Goal: Task Accomplishment & Management: Use online tool/utility

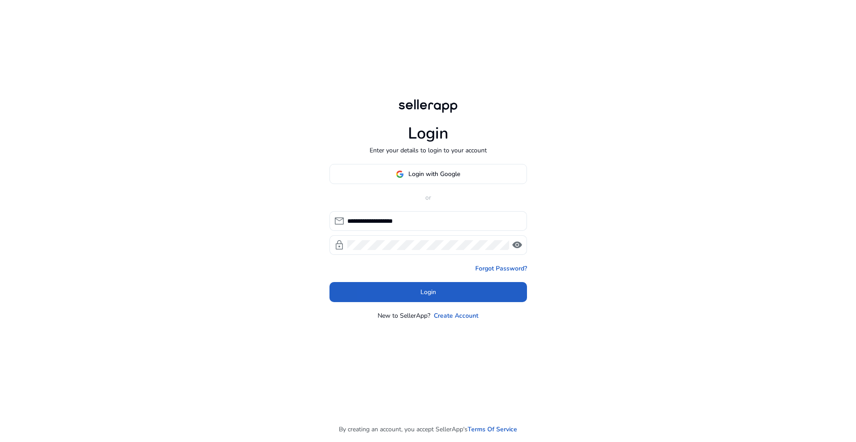
click at [386, 292] on span at bounding box center [428, 292] width 198 height 21
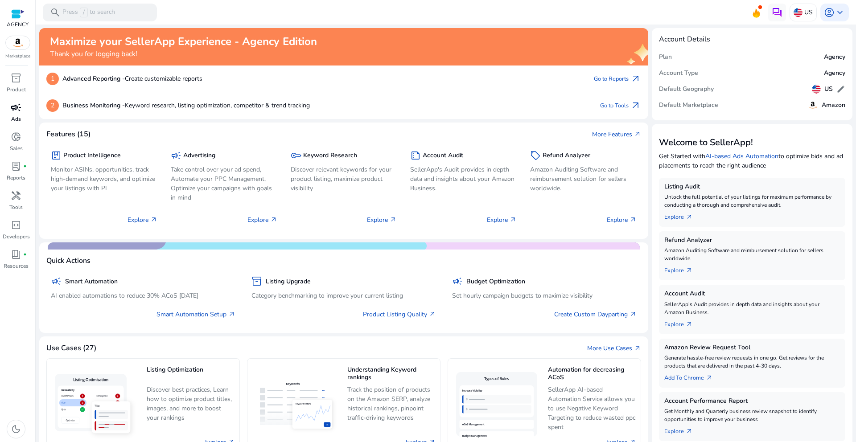
click at [24, 109] on div "campaign" at bounding box center [16, 107] width 25 height 14
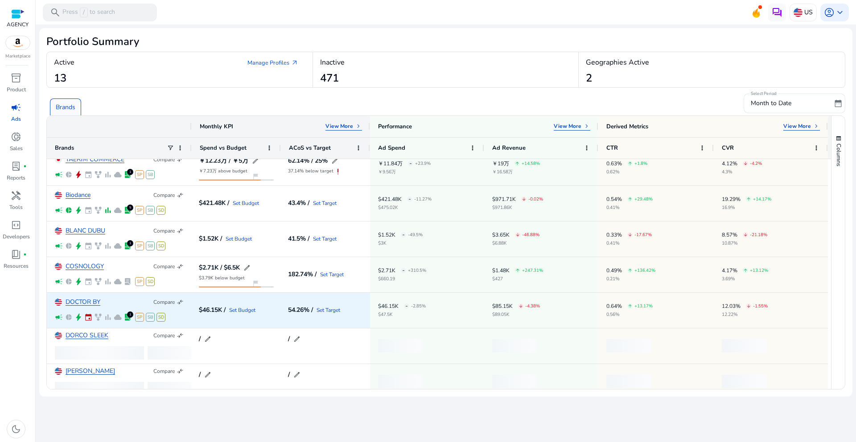
scroll to position [17, 0]
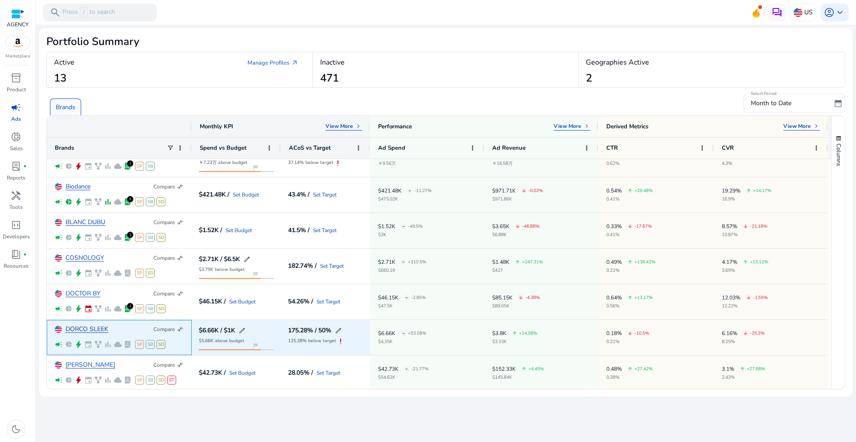
click at [82, 326] on link "DORCO SLEEK" at bounding box center [87, 329] width 43 height 7
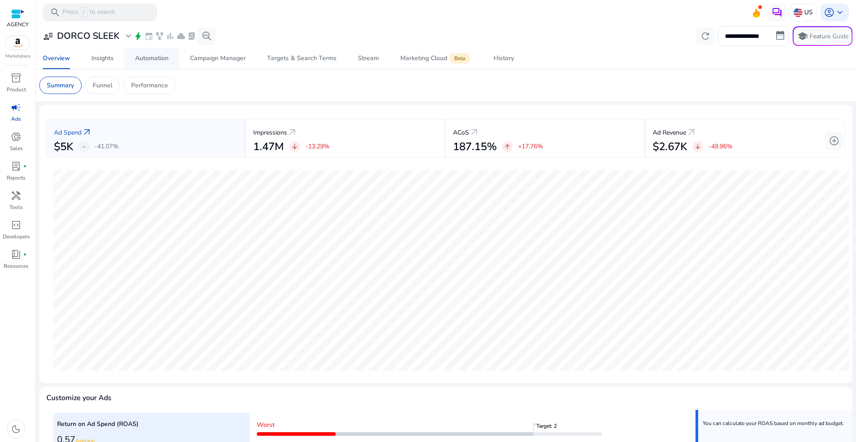
click at [161, 65] on span "Automation" at bounding box center [151, 58] width 33 height 21
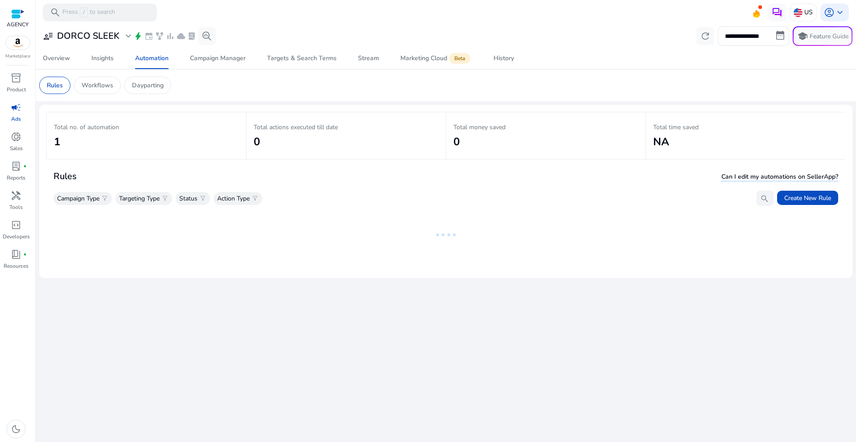
click at [287, 265] on mat-card "Rules Can I edit my automations on SellerApp? Campaign Type filter_alt Targetin…" at bounding box center [445, 217] width 799 height 110
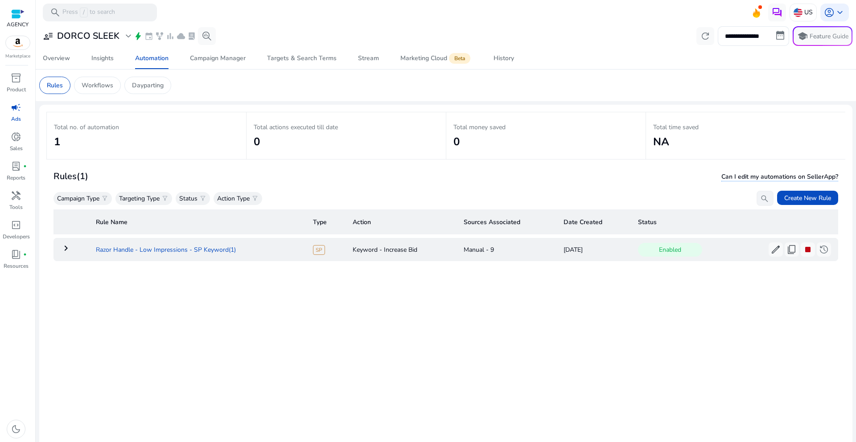
click at [135, 259] on td "Razor Handle - Low Impressions - SP Keyword(1)" at bounding box center [197, 249] width 217 height 23
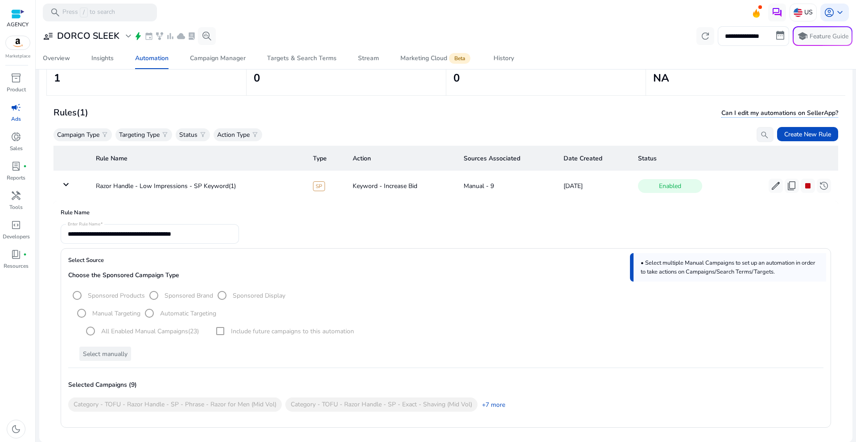
scroll to position [65, 0]
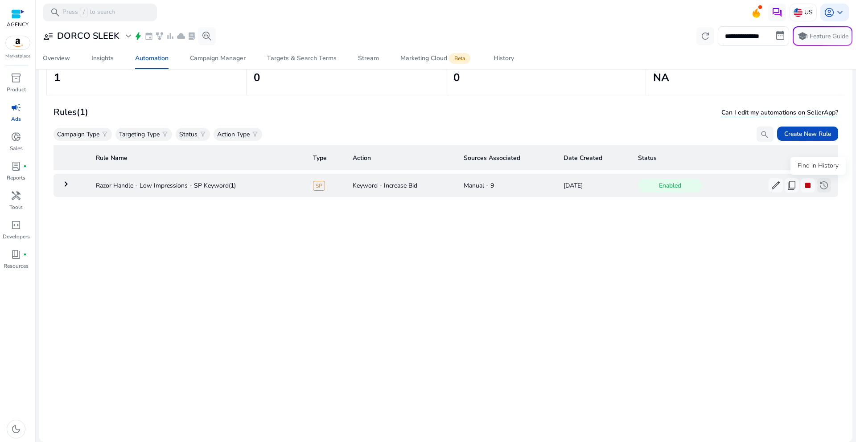
click at [819, 184] on span "history" at bounding box center [824, 185] width 11 height 11
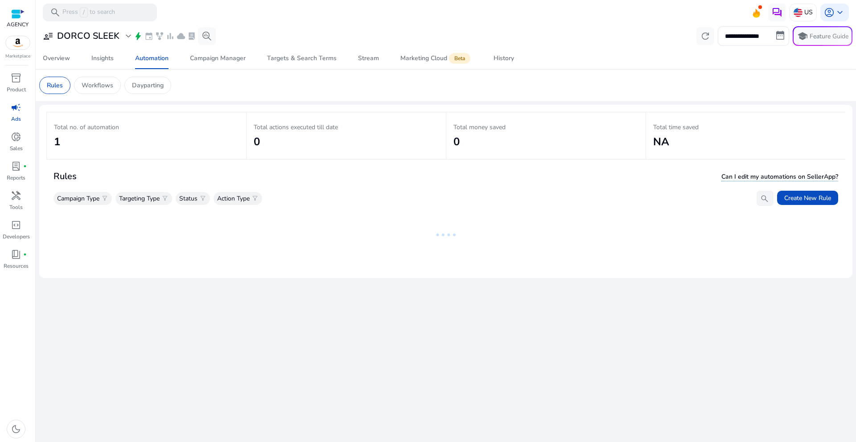
click at [266, 283] on div "**********" at bounding box center [445, 234] width 813 height 418
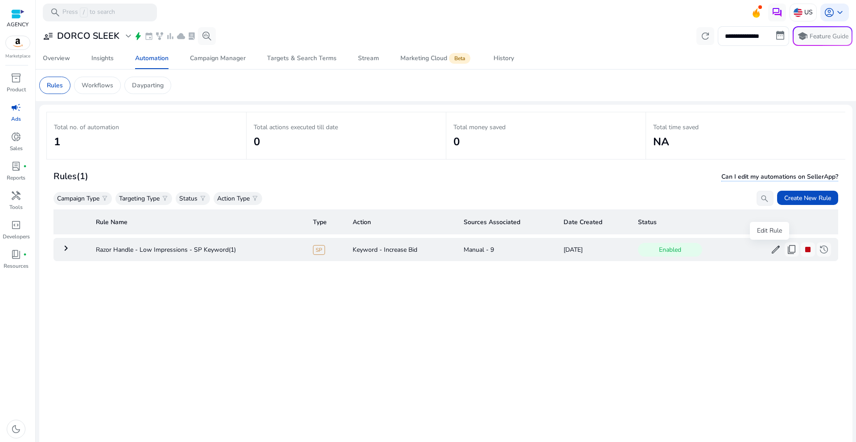
click at [769, 251] on button "edit" at bounding box center [776, 250] width 14 height 14
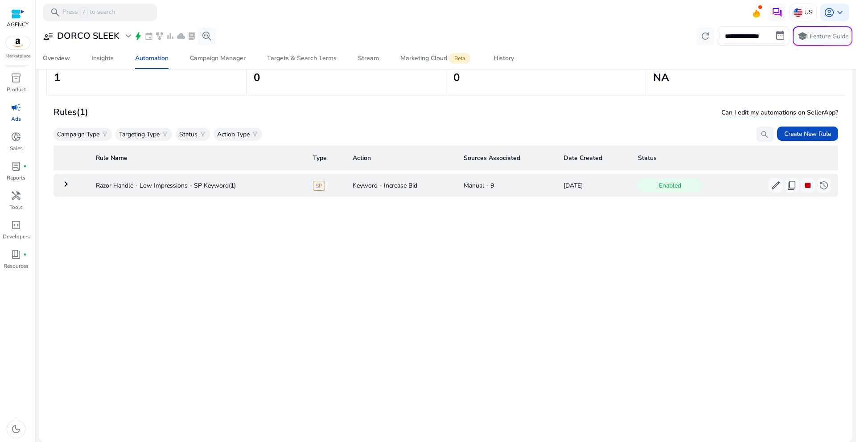
scroll to position [65, 0]
click at [769, 191] on button "edit" at bounding box center [776, 185] width 14 height 14
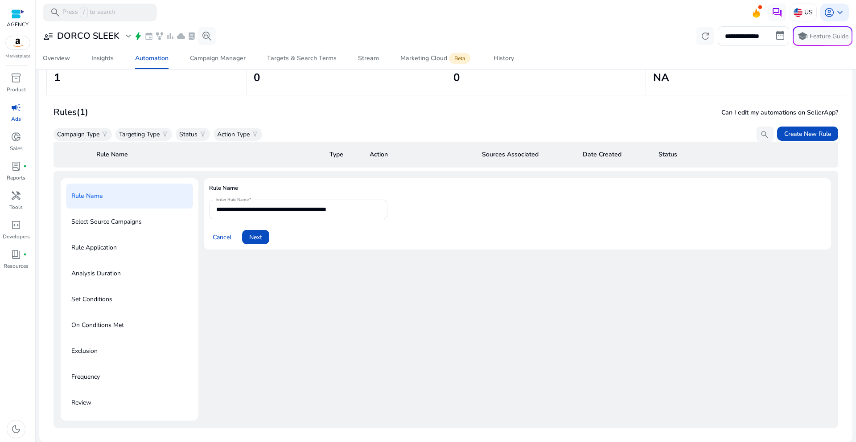
scroll to position [32, 0]
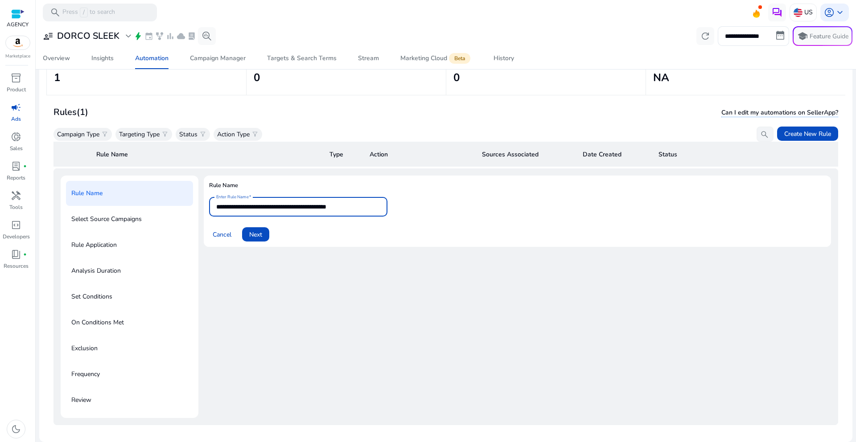
click at [365, 204] on input "**********" at bounding box center [298, 207] width 164 height 10
type input "**********"
click at [259, 228] on span at bounding box center [255, 234] width 27 height 21
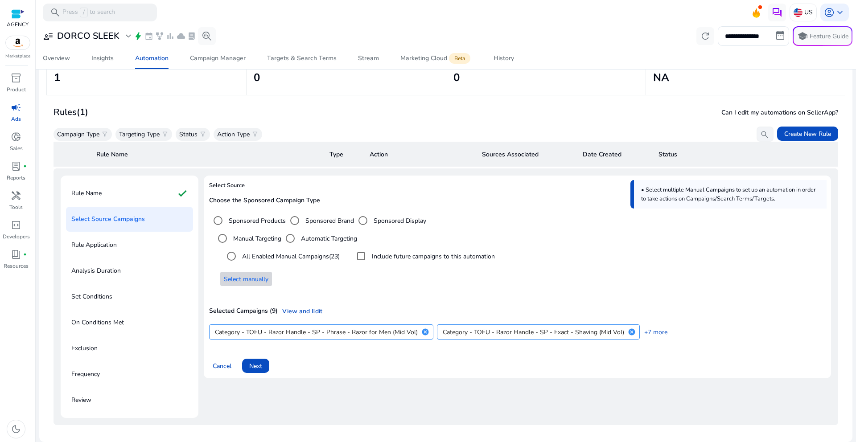
click at [259, 277] on span "Select manually" at bounding box center [246, 279] width 45 height 9
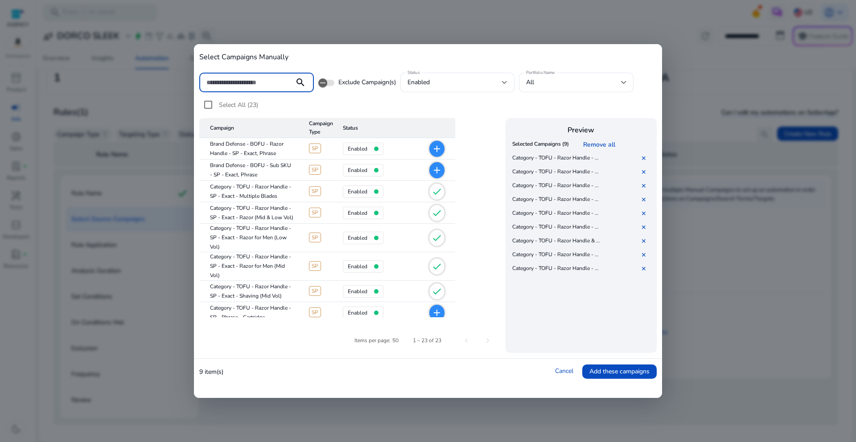
click at [254, 73] on div at bounding box center [246, 83] width 81 height 20
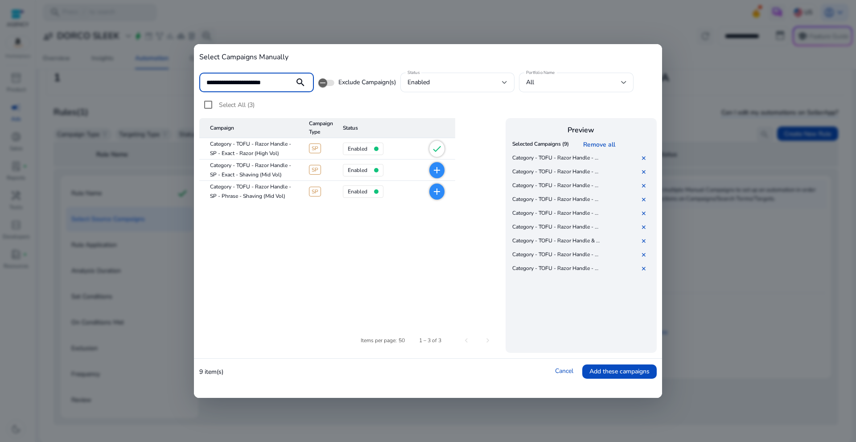
click at [437, 169] on mat-icon "add" at bounding box center [437, 170] width 11 height 11
click at [436, 190] on mat-icon "add" at bounding box center [437, 191] width 11 height 11
click at [281, 78] on input "**********" at bounding box center [246, 83] width 81 height 10
drag, startPoint x: 281, startPoint y: 79, endPoint x: 218, endPoint y: 81, distance: 63.4
click at [218, 81] on input "**********" at bounding box center [246, 83] width 81 height 10
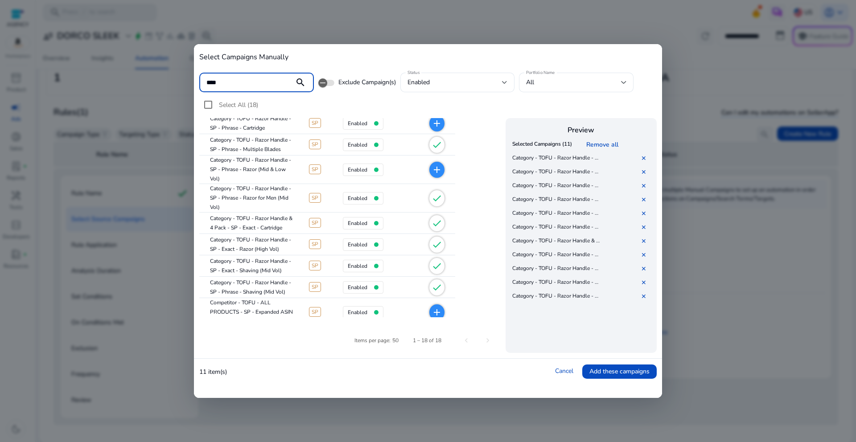
scroll to position [256, 0]
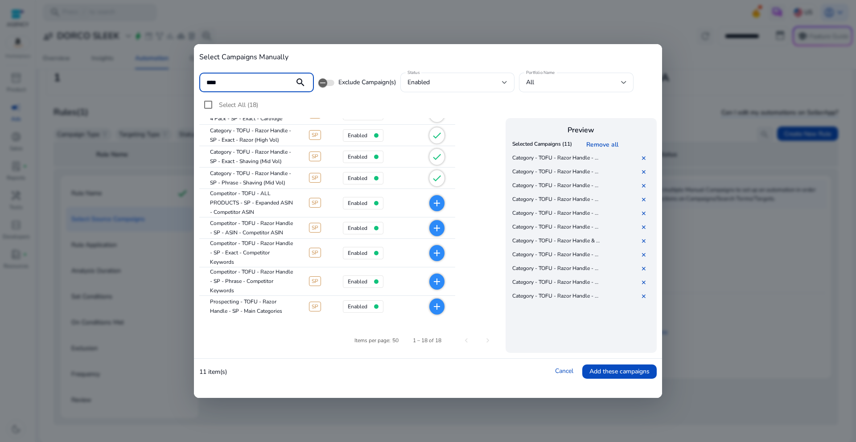
type input "****"
click at [439, 281] on mat-icon "add" at bounding box center [437, 281] width 11 height 11
click at [438, 256] on mat-icon "add" at bounding box center [437, 253] width 11 height 11
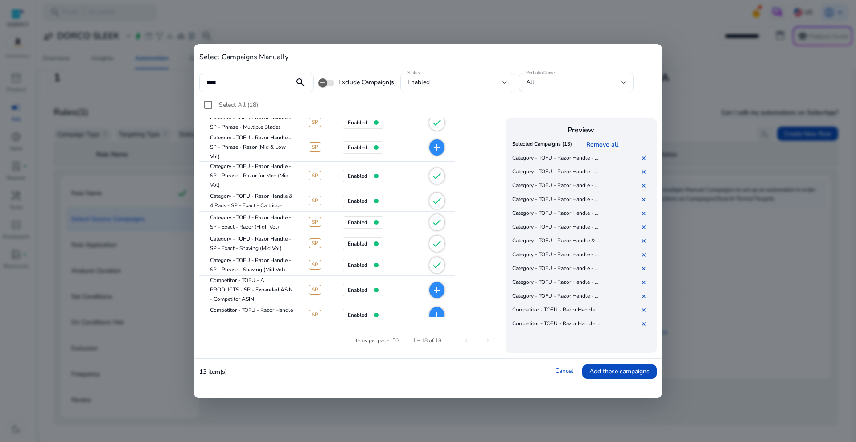
scroll to position [124, 0]
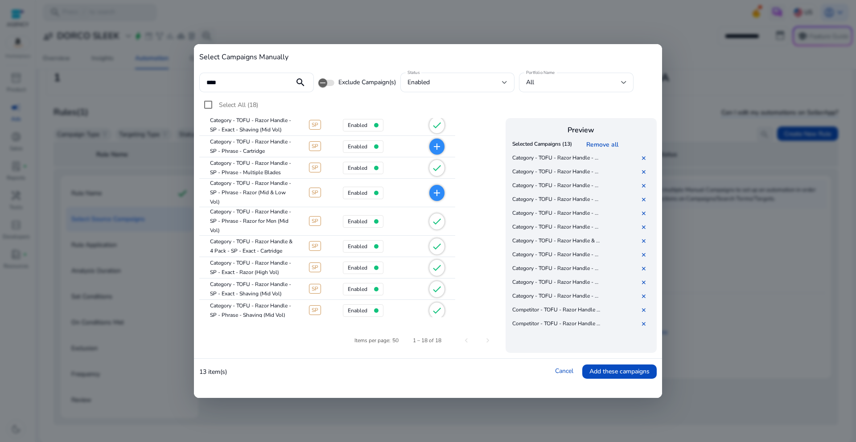
click at [436, 197] on mat-icon "add" at bounding box center [437, 193] width 11 height 11
click at [435, 147] on mat-icon "add" at bounding box center [437, 146] width 11 height 11
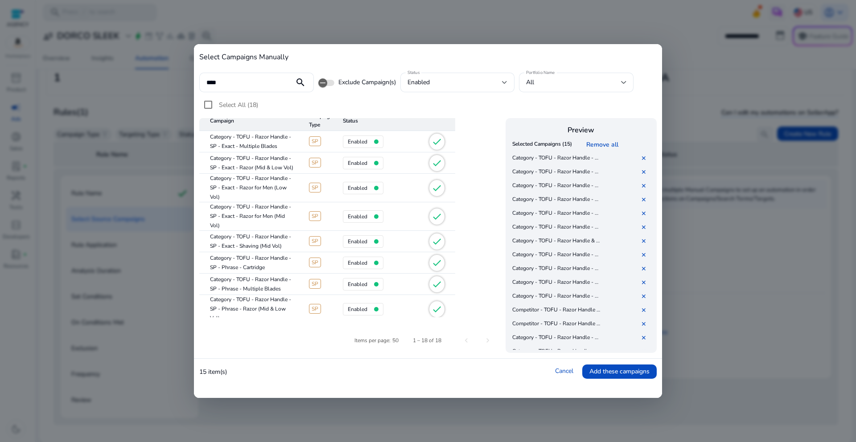
scroll to position [0, 0]
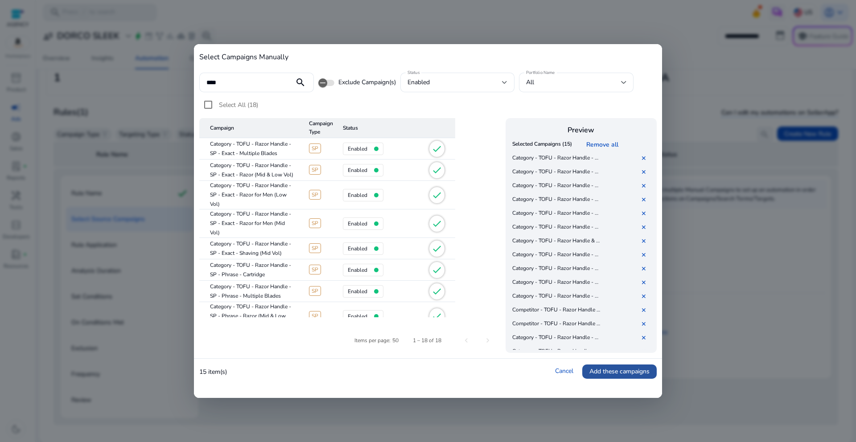
click at [603, 372] on span "Add these campaigns" at bounding box center [619, 371] width 60 height 9
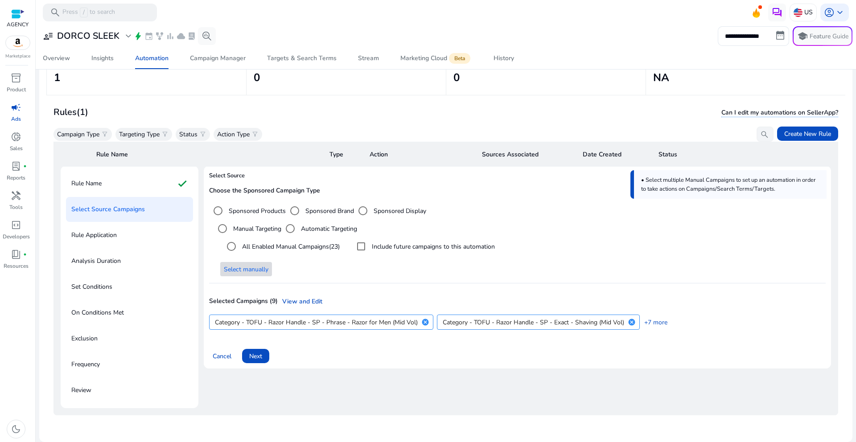
scroll to position [50, 0]
click at [250, 350] on span "Next" at bounding box center [255, 354] width 13 height 9
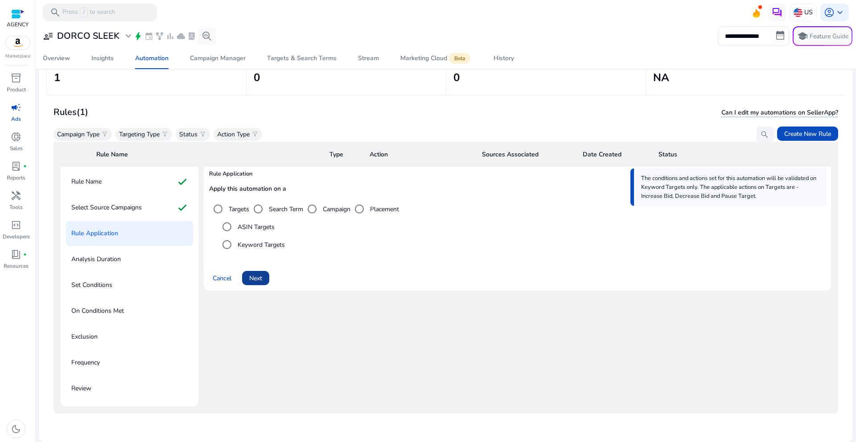
click at [257, 274] on span "Next" at bounding box center [255, 278] width 13 height 9
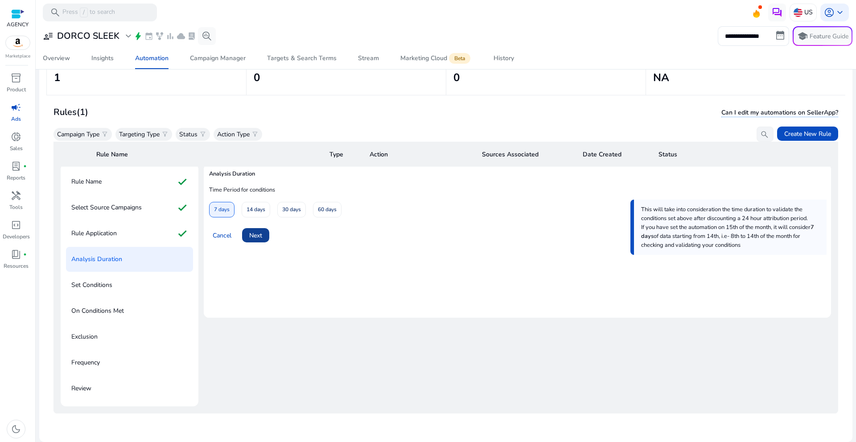
click at [259, 233] on span "Next" at bounding box center [255, 235] width 13 height 9
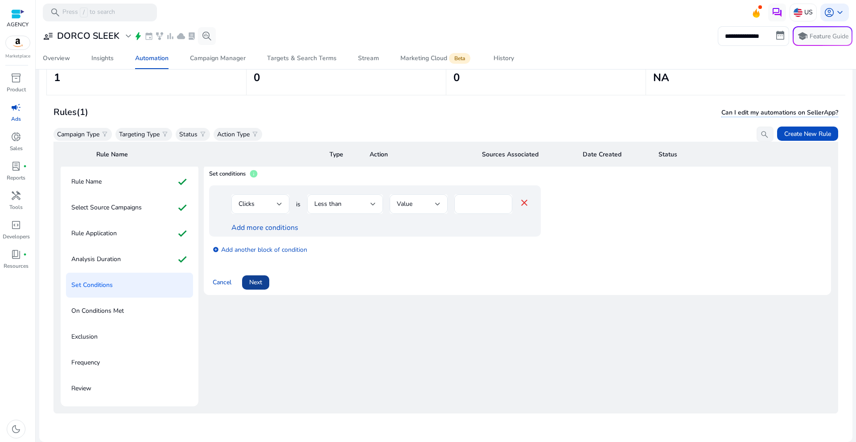
click at [255, 279] on span "Next" at bounding box center [255, 282] width 13 height 9
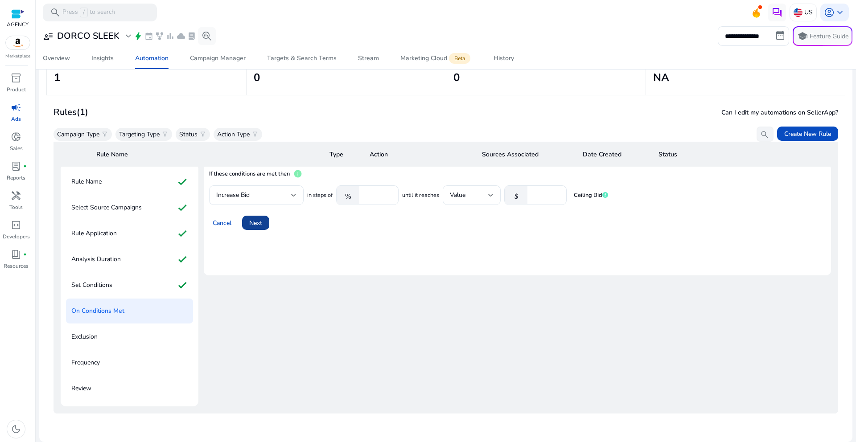
click at [264, 214] on span at bounding box center [255, 222] width 27 height 21
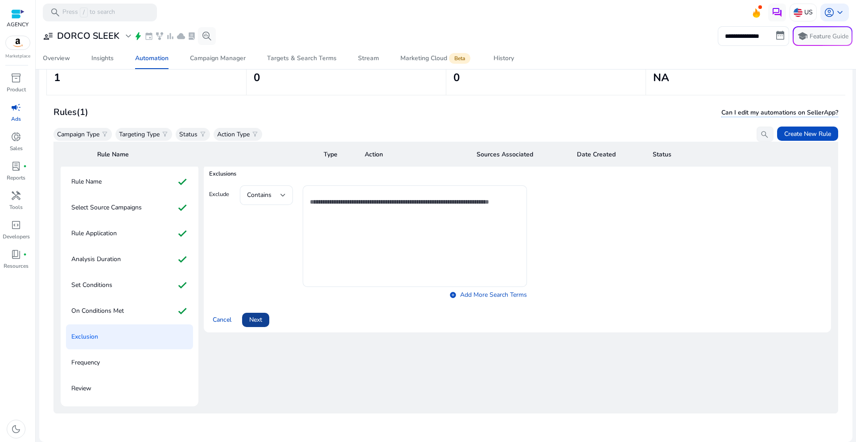
click at [259, 309] on span at bounding box center [255, 319] width 27 height 21
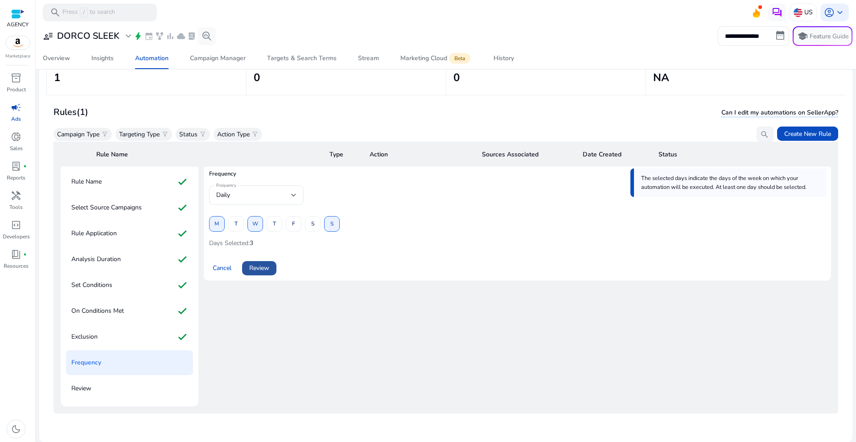
click at [264, 265] on span "Review" at bounding box center [259, 268] width 20 height 9
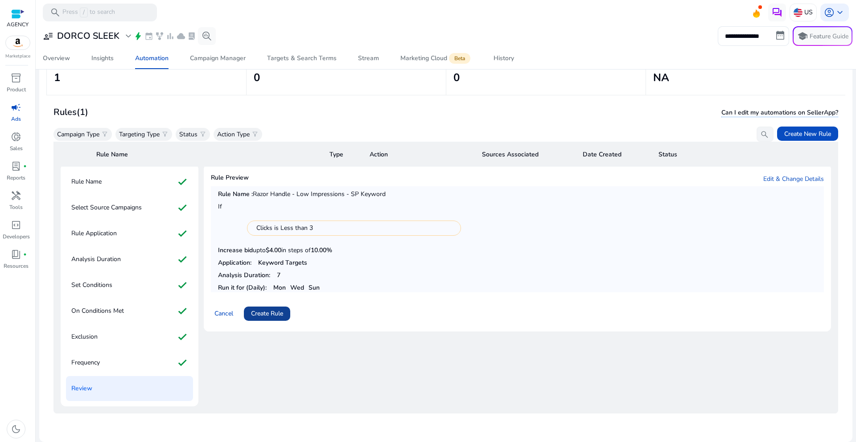
click at [268, 311] on span "Create Rule" at bounding box center [267, 313] width 32 height 9
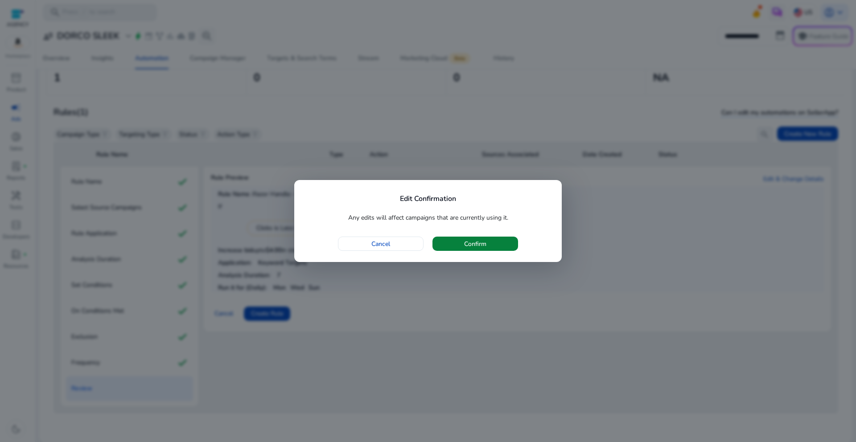
click at [488, 239] on span "button" at bounding box center [475, 243] width 86 height 21
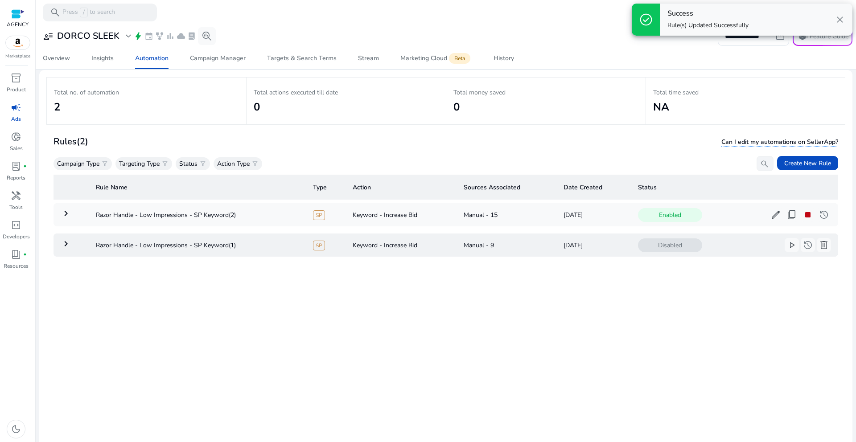
scroll to position [0, 0]
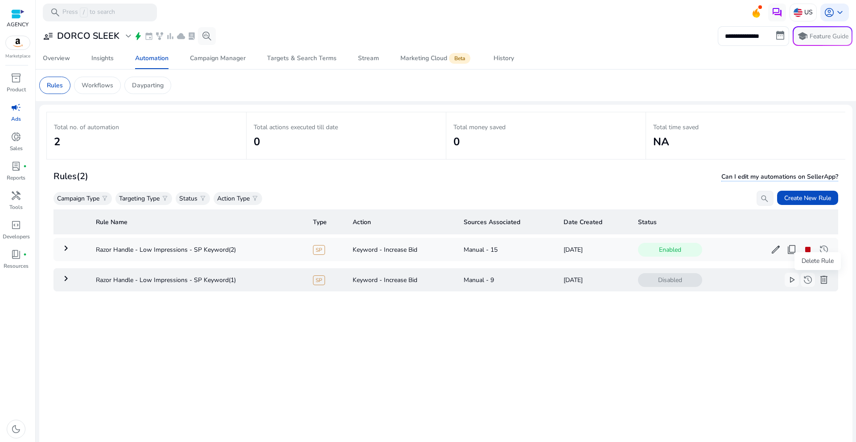
click at [819, 284] on span "delete" at bounding box center [824, 280] width 11 height 11
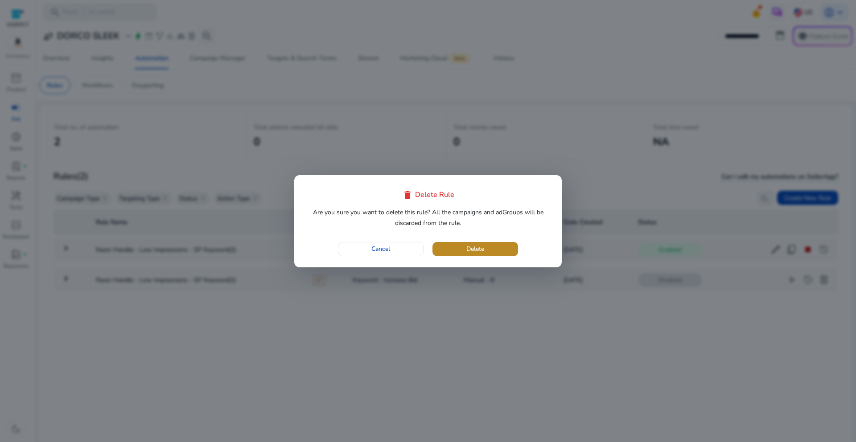
click at [470, 249] on span "Delete" at bounding box center [475, 248] width 18 height 9
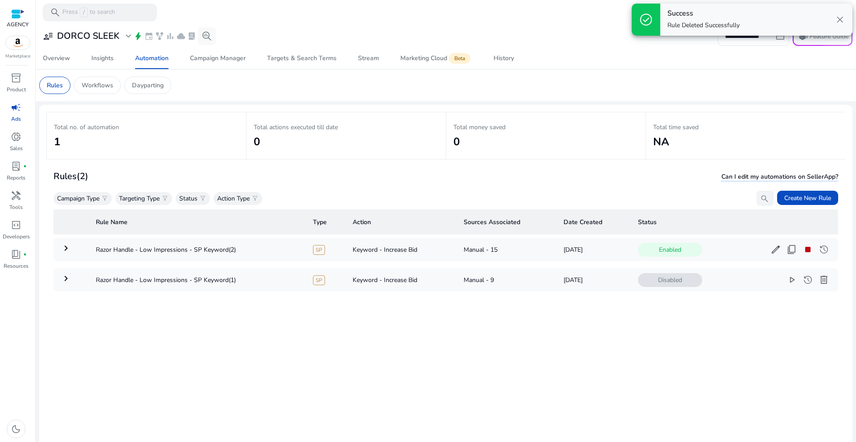
click at [538, 322] on div "Rule Name Type Action Sources Associated Date Created Status keyboard_arrow_rig…" at bounding box center [446, 349] width 785 height 286
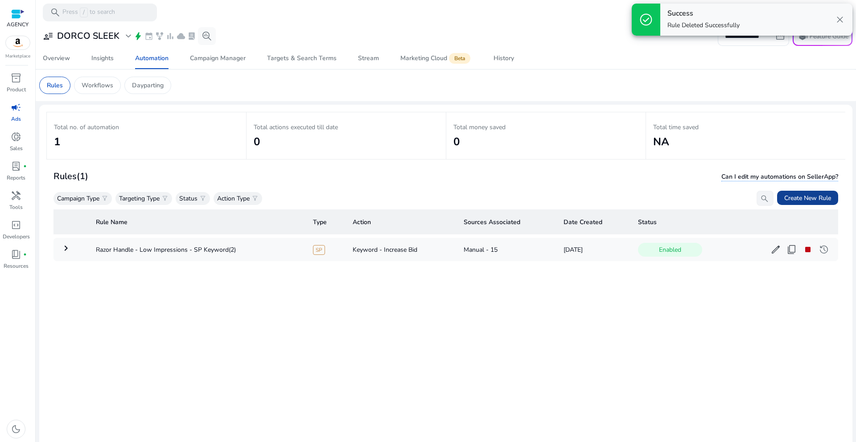
click at [790, 202] on span "Create New Rule" at bounding box center [807, 198] width 47 height 9
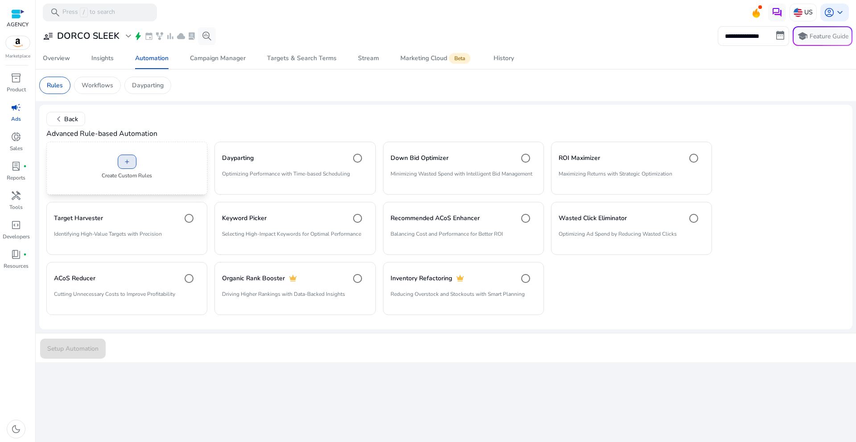
click at [121, 171] on span at bounding box center [127, 161] width 18 height 21
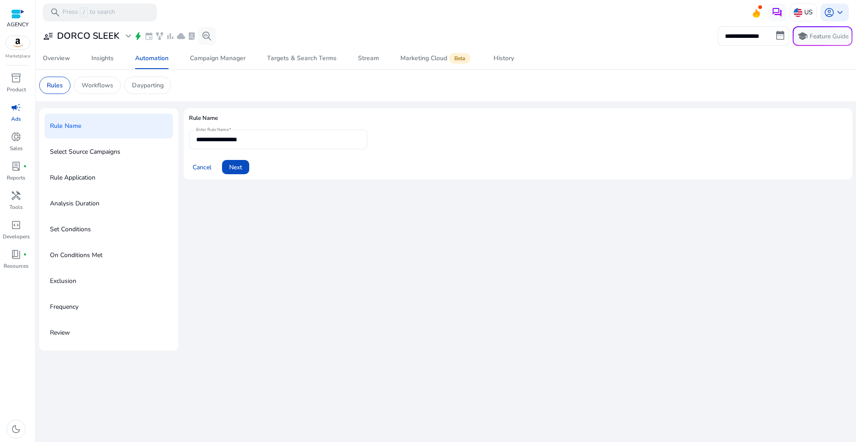
click at [225, 140] on input "**********" at bounding box center [278, 140] width 164 height 10
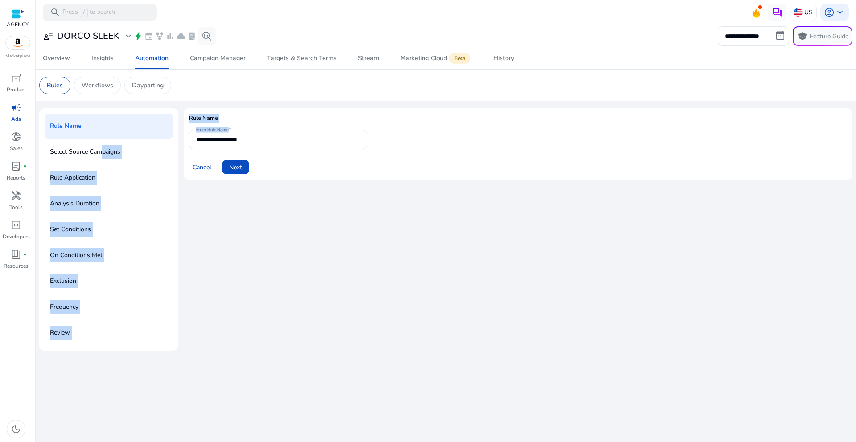
drag, startPoint x: 268, startPoint y: 144, endPoint x: 101, endPoint y: 145, distance: 166.8
click at [101, 145] on div "**********" at bounding box center [445, 229] width 813 height 243
click at [286, 143] on input "**********" at bounding box center [278, 140] width 164 height 10
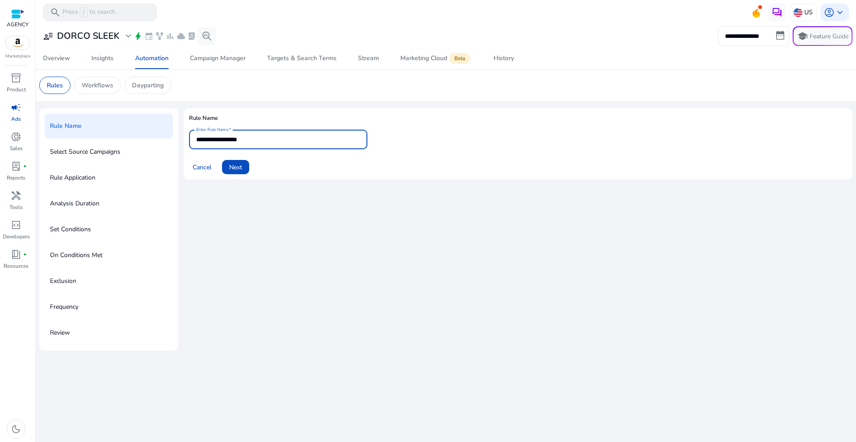
drag, startPoint x: 202, startPoint y: 144, endPoint x: 181, endPoint y: 144, distance: 21.0
click at [181, 144] on div "**********" at bounding box center [445, 229] width 813 height 243
type input "*"
click at [298, 140] on input "**********" at bounding box center [278, 140] width 164 height 10
drag, startPoint x: 340, startPoint y: 139, endPoint x: 296, endPoint y: 140, distance: 44.6
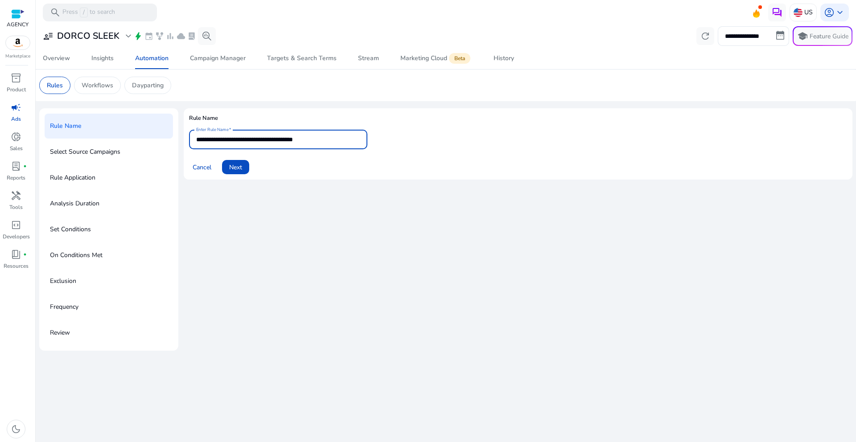
click at [296, 140] on input "**********" at bounding box center [278, 140] width 164 height 10
type input "**********"
click at [241, 167] on span "Next" at bounding box center [235, 167] width 13 height 9
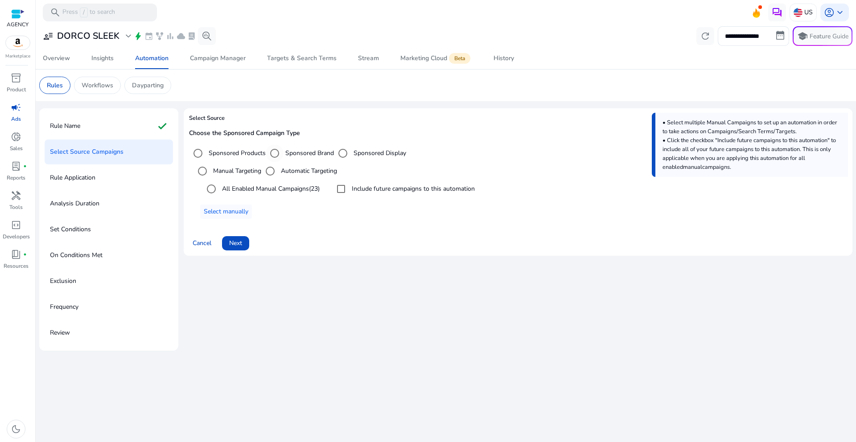
click at [295, 154] on label "Sponsored Brand" at bounding box center [309, 152] width 50 height 9
click at [229, 214] on span "Select manually" at bounding box center [226, 211] width 45 height 9
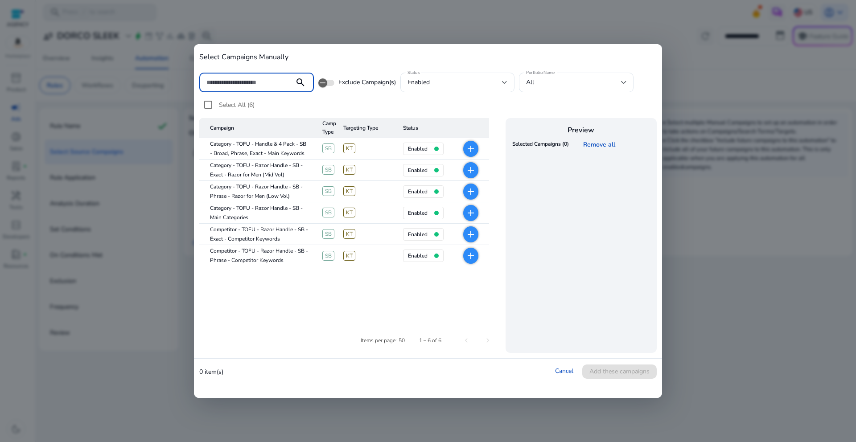
click at [474, 144] on mat-icon "add" at bounding box center [470, 149] width 11 height 11
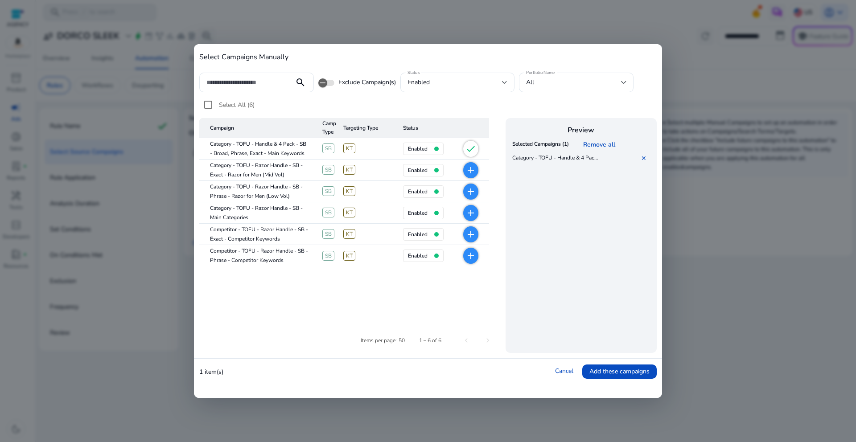
click at [474, 168] on mat-icon "add" at bounding box center [470, 170] width 11 height 11
click at [470, 185] on span "add" at bounding box center [470, 192] width 15 height 16
click at [473, 233] on mat-icon "add" at bounding box center [470, 234] width 11 height 11
click at [478, 244] on mat-cell "check" at bounding box center [471, 234] width 38 height 21
click at [476, 253] on mat-icon "add" at bounding box center [470, 256] width 11 height 11
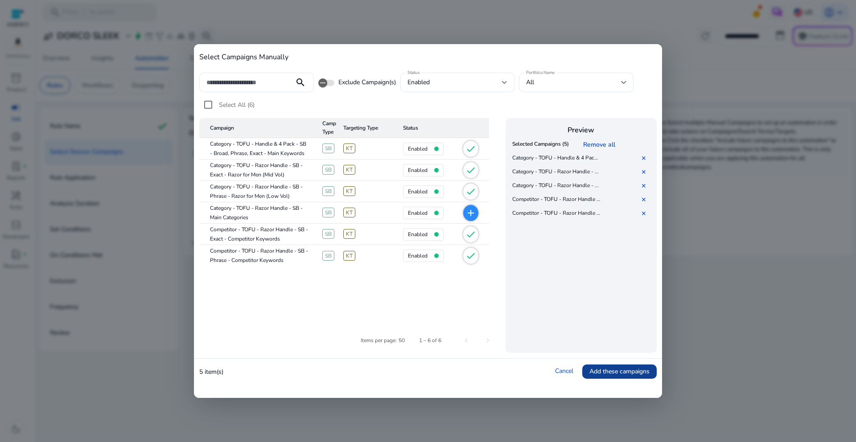
click at [628, 372] on span "Add these campaigns" at bounding box center [619, 371] width 60 height 9
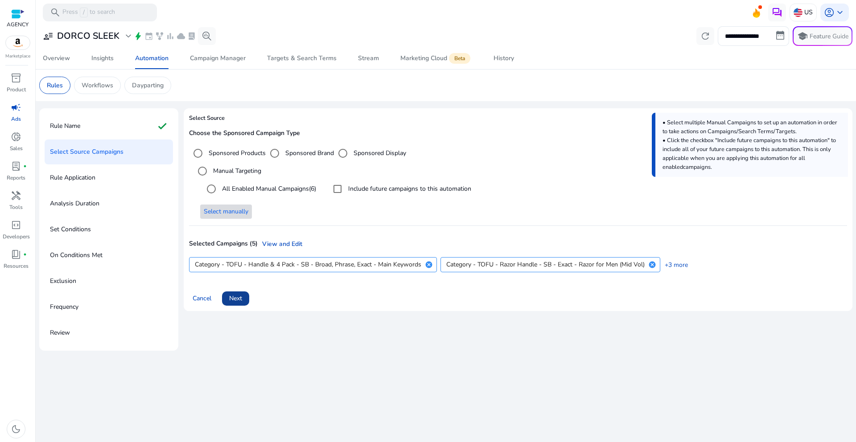
click at [231, 301] on span "Next" at bounding box center [235, 298] width 13 height 9
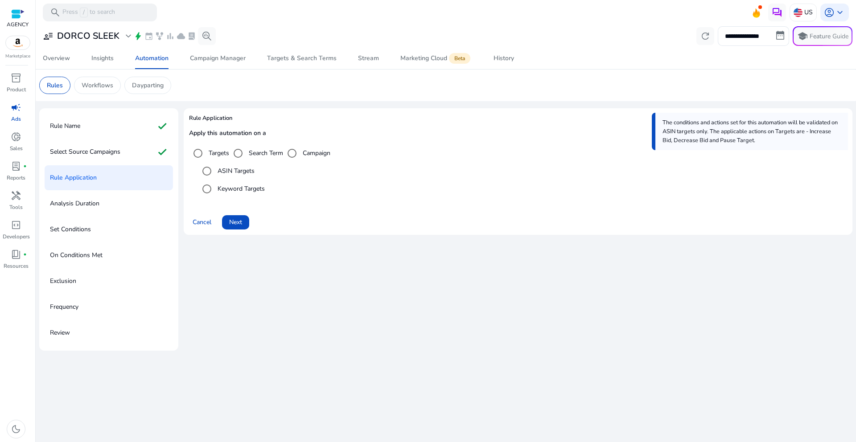
click at [222, 191] on label "Keyword Targets" at bounding box center [240, 188] width 49 height 9
click at [244, 223] on span at bounding box center [235, 222] width 27 height 21
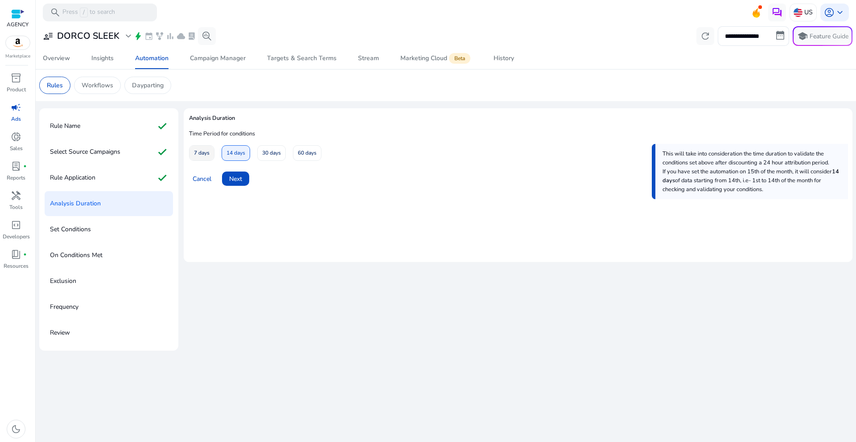
click at [201, 154] on span "7 days" at bounding box center [202, 153] width 16 height 16
click at [235, 149] on span "14 days" at bounding box center [235, 153] width 19 height 16
click at [192, 157] on span at bounding box center [201, 153] width 25 height 21
click at [228, 173] on span at bounding box center [235, 178] width 27 height 21
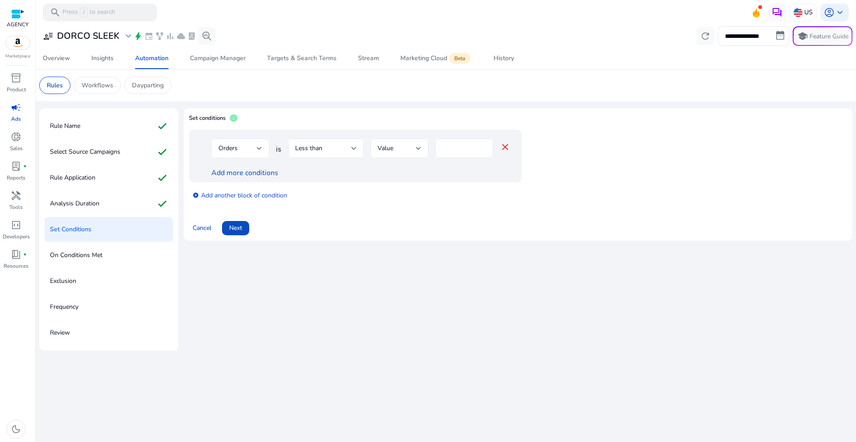
click at [262, 146] on div at bounding box center [259, 148] width 5 height 11
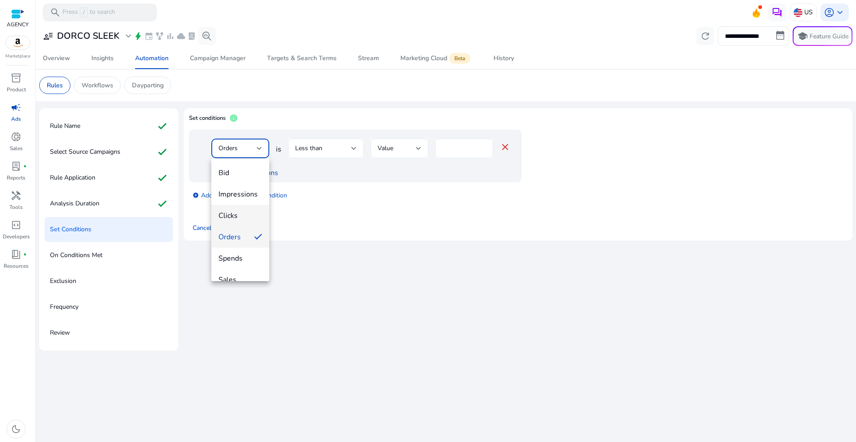
click at [235, 220] on span "Clicks" at bounding box center [240, 216] width 44 height 10
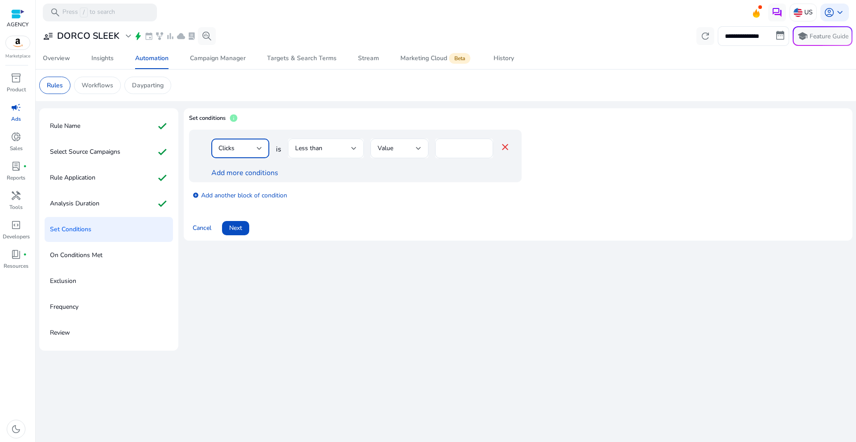
click at [315, 155] on div "Less than" at bounding box center [326, 149] width 62 height 20
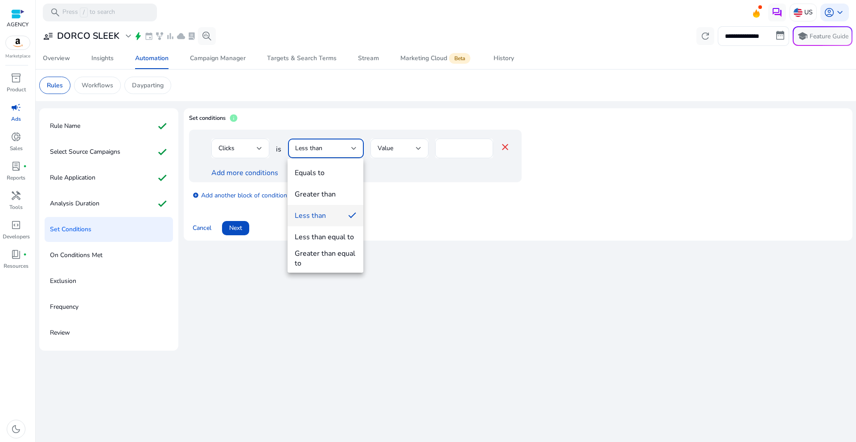
click at [408, 147] on div at bounding box center [428, 221] width 856 height 442
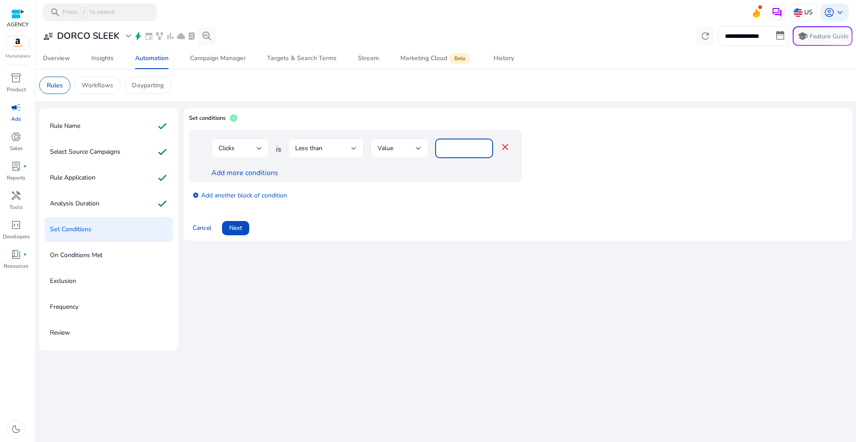
click at [475, 150] on input "*" at bounding box center [464, 149] width 44 height 10
type input "*"
drag, startPoint x: 408, startPoint y: 225, endPoint x: 389, endPoint y: 220, distance: 19.7
click at [408, 225] on div "Cancel Next" at bounding box center [518, 224] width 658 height 21
click at [236, 223] on span at bounding box center [235, 228] width 27 height 21
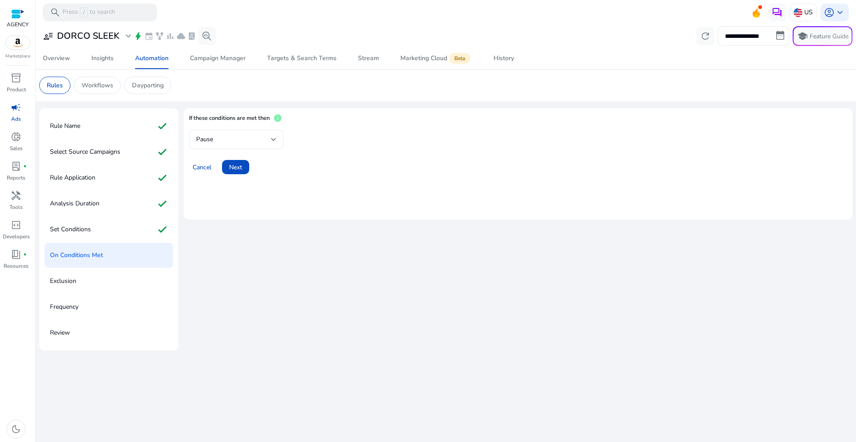
click at [235, 144] on div "Pause" at bounding box center [233, 140] width 75 height 10
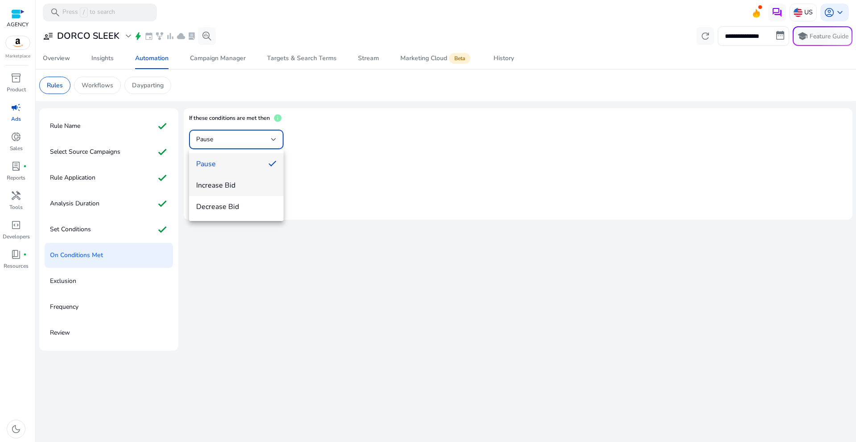
click at [239, 185] on span "Increase Bid" at bounding box center [236, 186] width 80 height 10
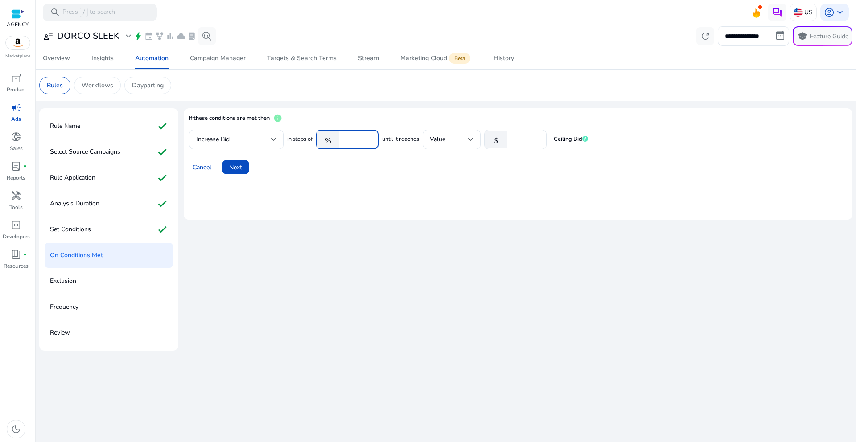
drag, startPoint x: 363, startPoint y: 139, endPoint x: 329, endPoint y: 133, distance: 35.3
click at [330, 136] on div "% ****" at bounding box center [343, 140] width 55 height 20
type input "**"
click at [426, 199] on mat-card "If these conditions are met then info Increase Bid in steps of % ** until it re…" at bounding box center [518, 163] width 669 height 111
click at [239, 167] on span "Next" at bounding box center [235, 167] width 13 height 9
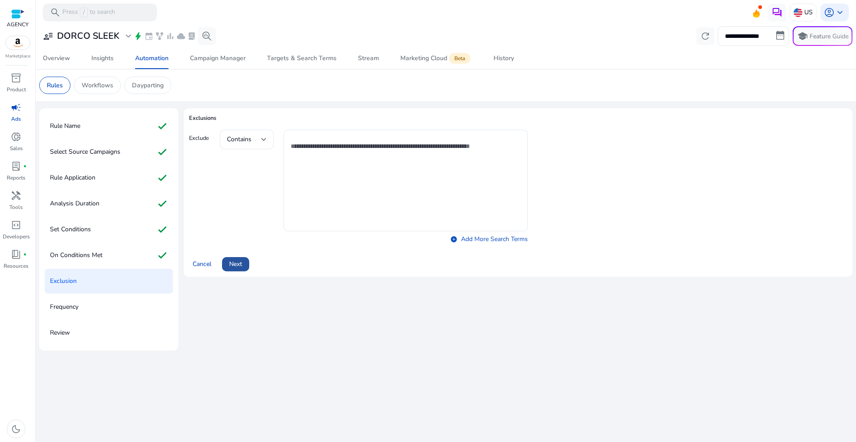
click at [240, 272] on span at bounding box center [235, 264] width 27 height 21
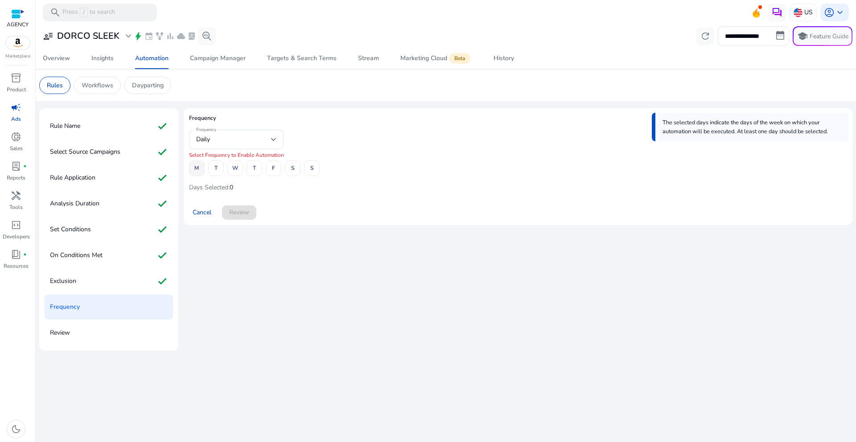
click at [198, 172] on span "M" at bounding box center [196, 169] width 4 height 16
click at [230, 171] on span at bounding box center [235, 168] width 15 height 21
click at [313, 169] on span "S" at bounding box center [311, 169] width 3 height 16
click at [247, 214] on span "Review" at bounding box center [239, 212] width 20 height 9
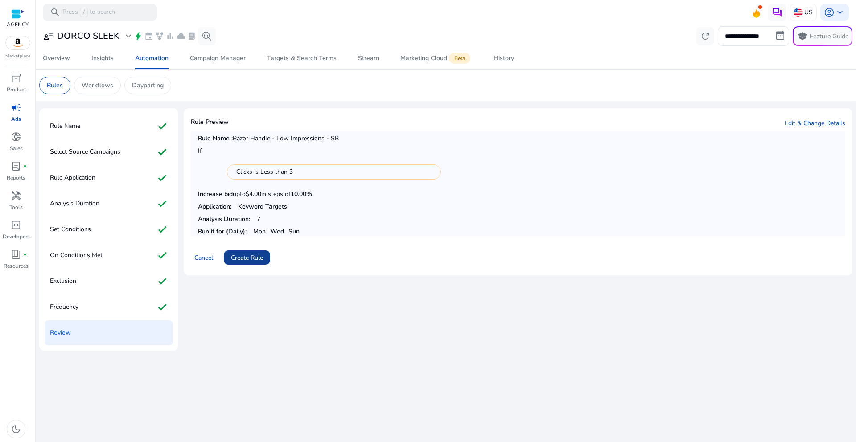
click at [253, 255] on span "Create Rule" at bounding box center [247, 257] width 32 height 9
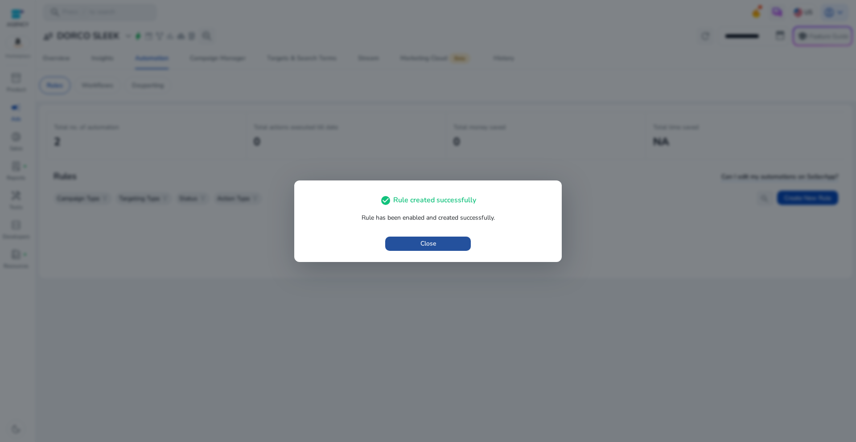
click at [432, 243] on span "Close" at bounding box center [428, 243] width 16 height 9
